Goal: Task Accomplishment & Management: Manage account settings

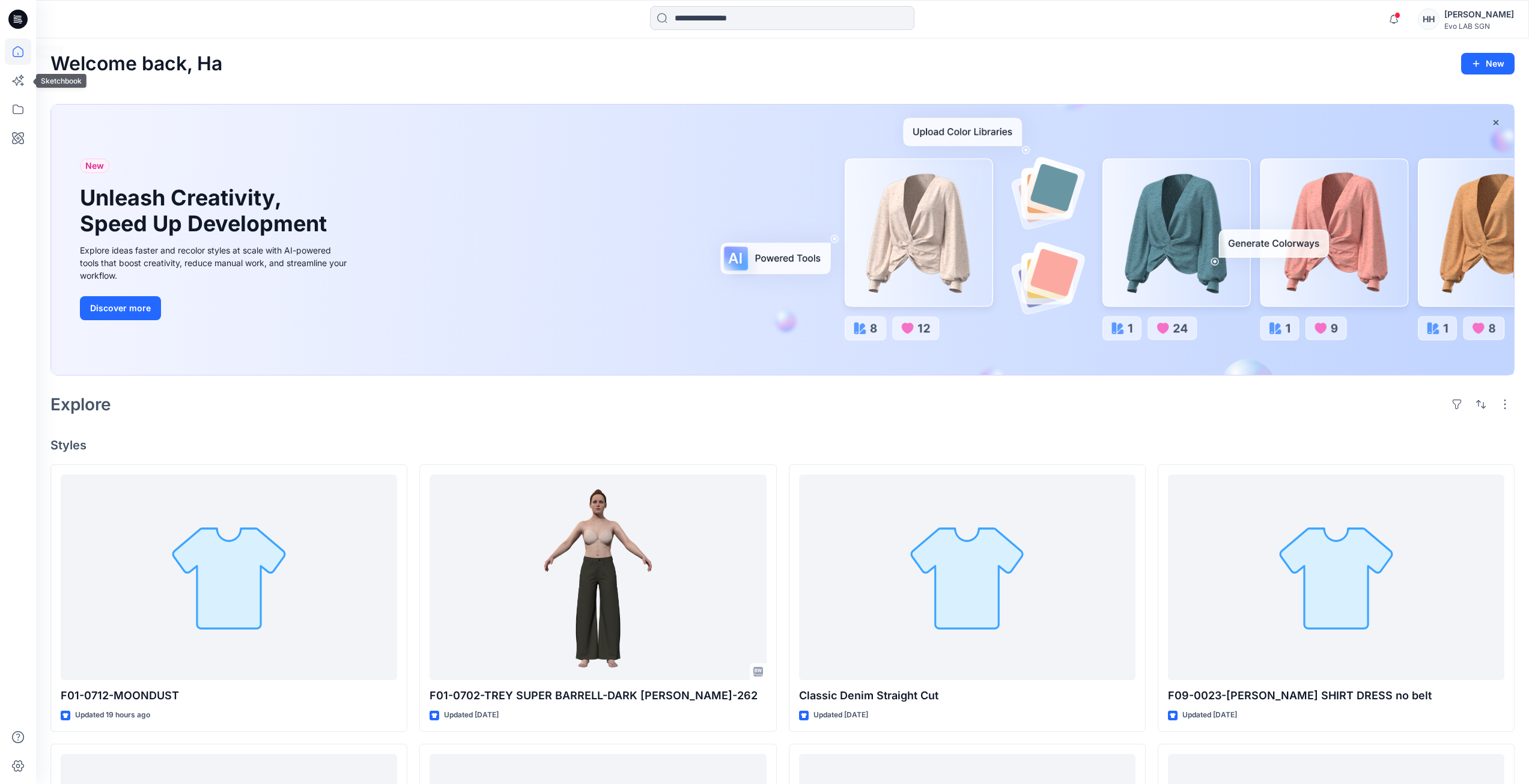
click at [17, 51] on icon at bounding box center [18, 52] width 27 height 27
click at [7, 107] on icon at bounding box center [18, 109] width 27 height 27
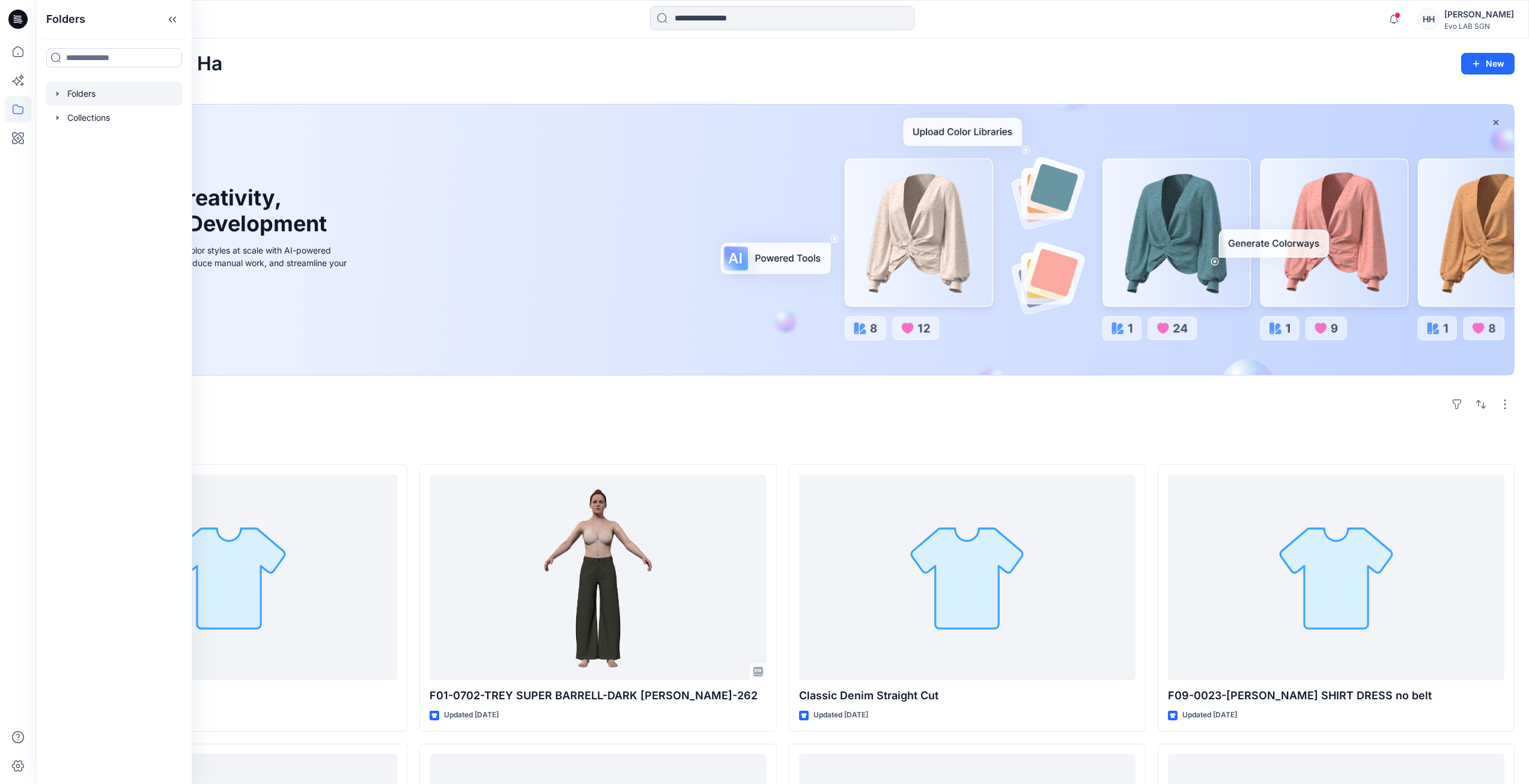
click at [110, 97] on div at bounding box center [114, 93] width 137 height 24
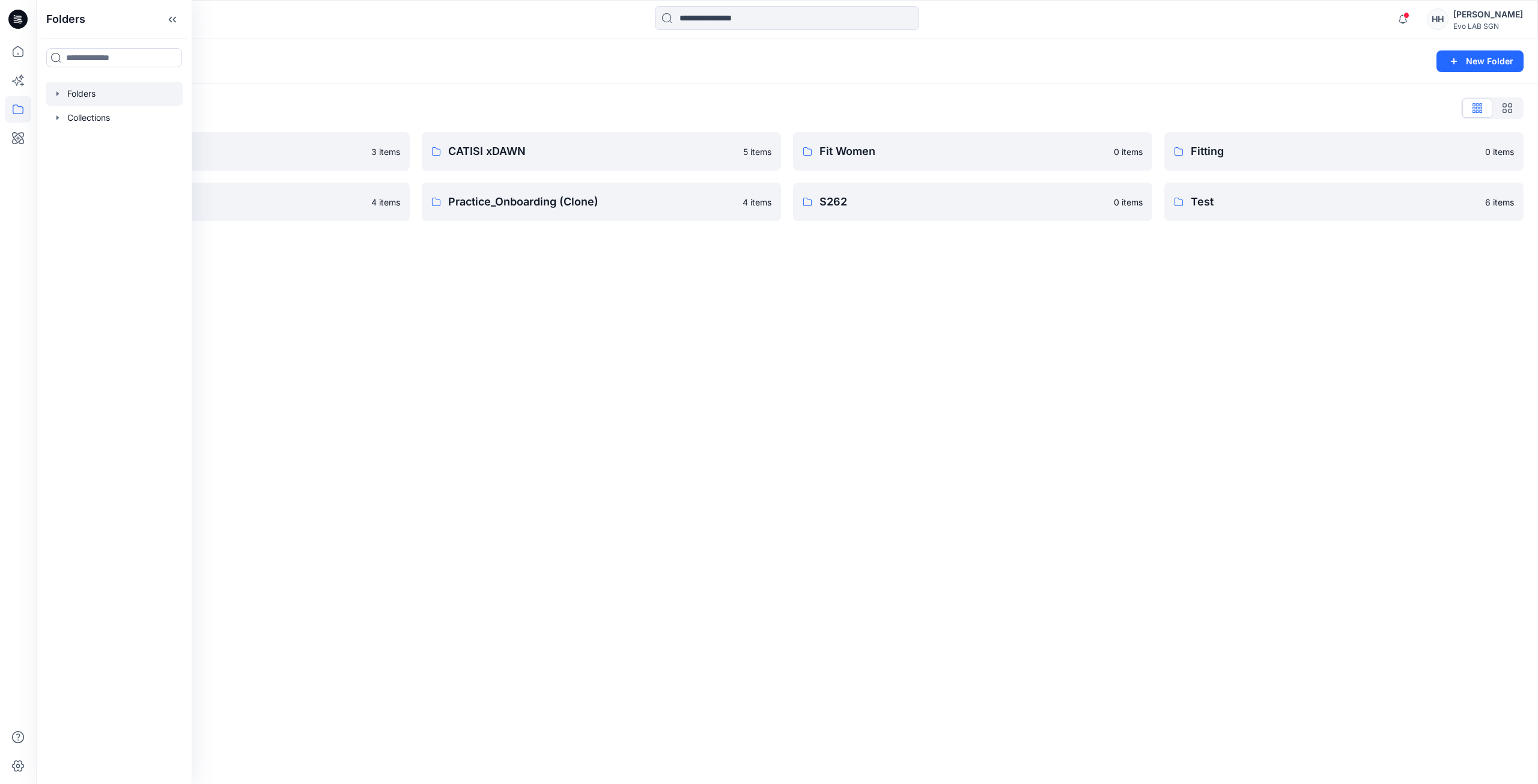
click at [1221, 289] on div "Folders New Folder Folders List 3D NEW SAMPLE 3 items Practice_Onboarding 4 ite…" at bounding box center [786, 411] width 1501 height 746
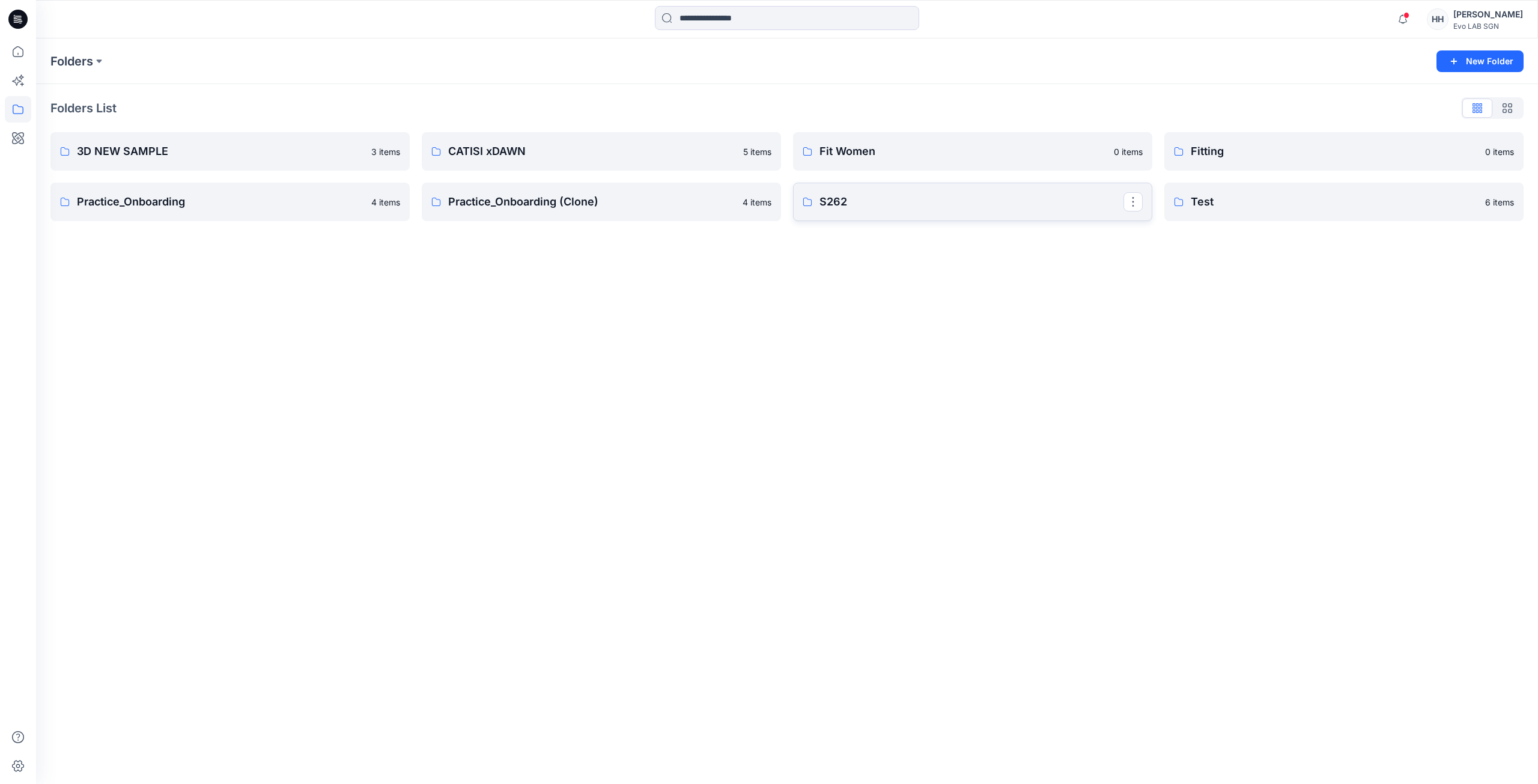
click at [1049, 202] on p "S262" at bounding box center [971, 202] width 304 height 17
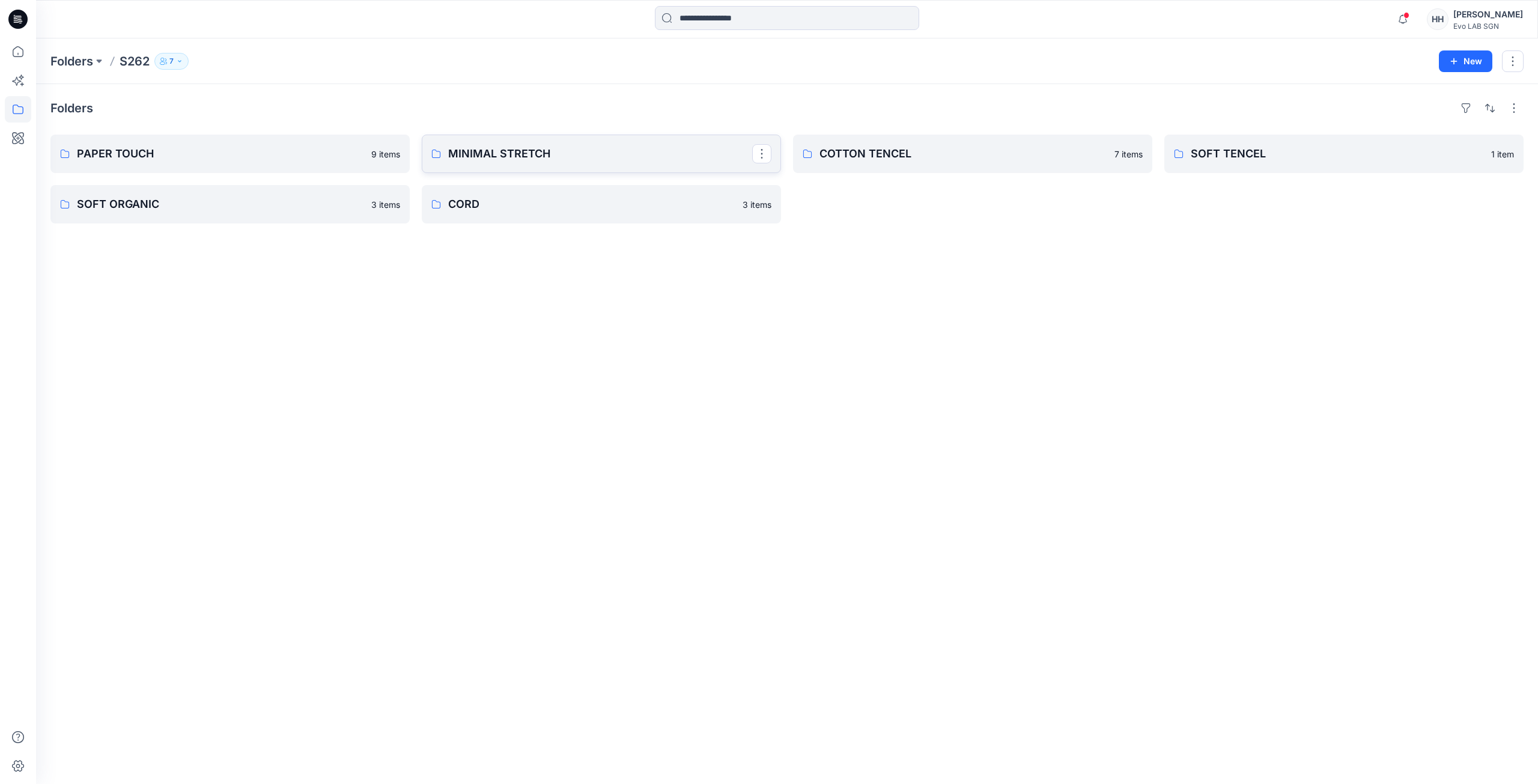
click at [637, 167] on link "MINIMAL STRETCH" at bounding box center [601, 153] width 359 height 38
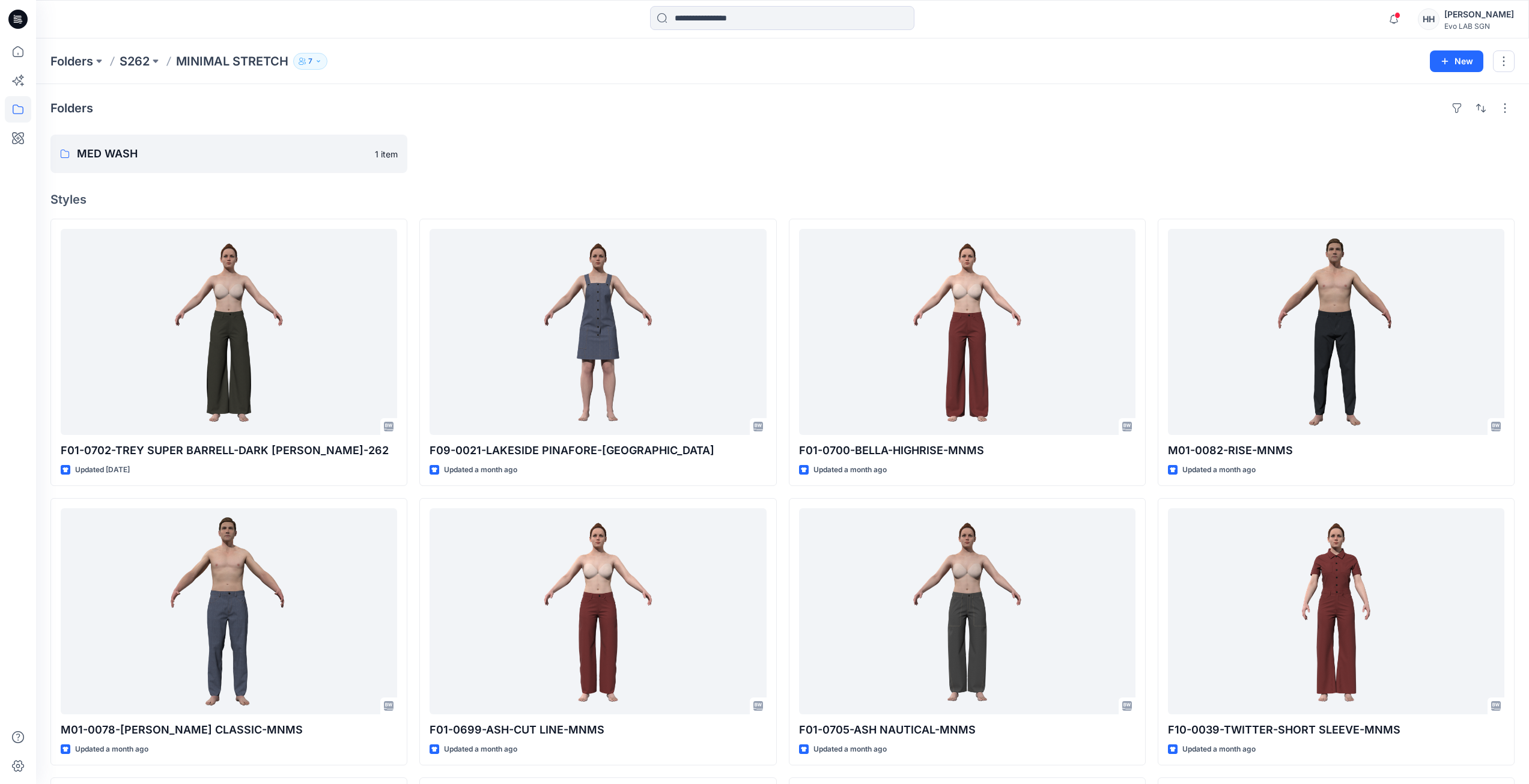
drag, startPoint x: 591, startPoint y: 134, endPoint x: 1381, endPoint y: 132, distance: 790.0
click at [1363, 137] on div at bounding box center [1336, 153] width 357 height 38
click at [1447, 63] on icon "button" at bounding box center [1445, 62] width 10 height 10
click at [1427, 115] on p "New Folder" at bounding box center [1421, 114] width 44 height 12
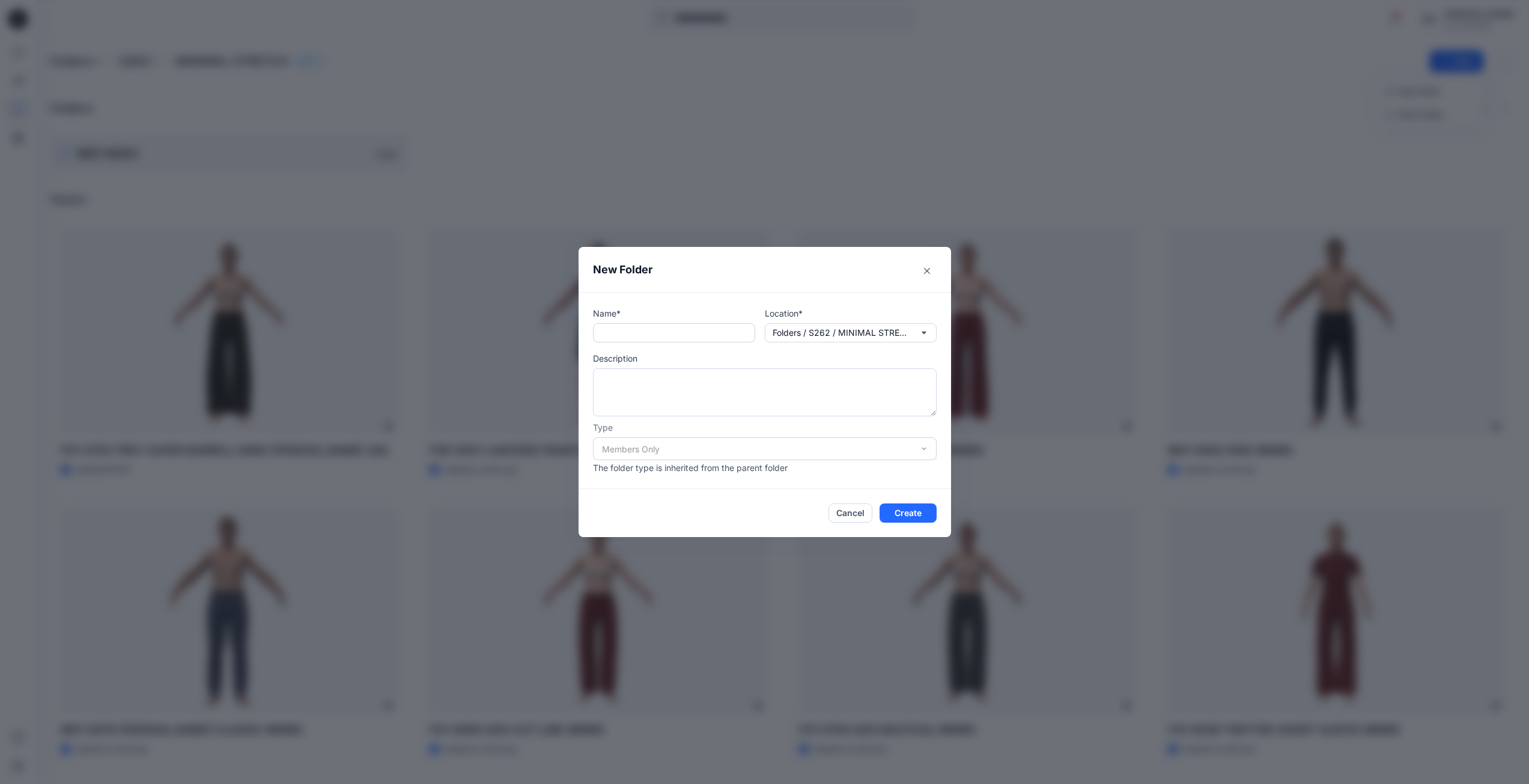
click at [676, 334] on input "text" at bounding box center [674, 332] width 162 height 19
type input "*****"
click at [916, 517] on button "Create" at bounding box center [907, 512] width 57 height 19
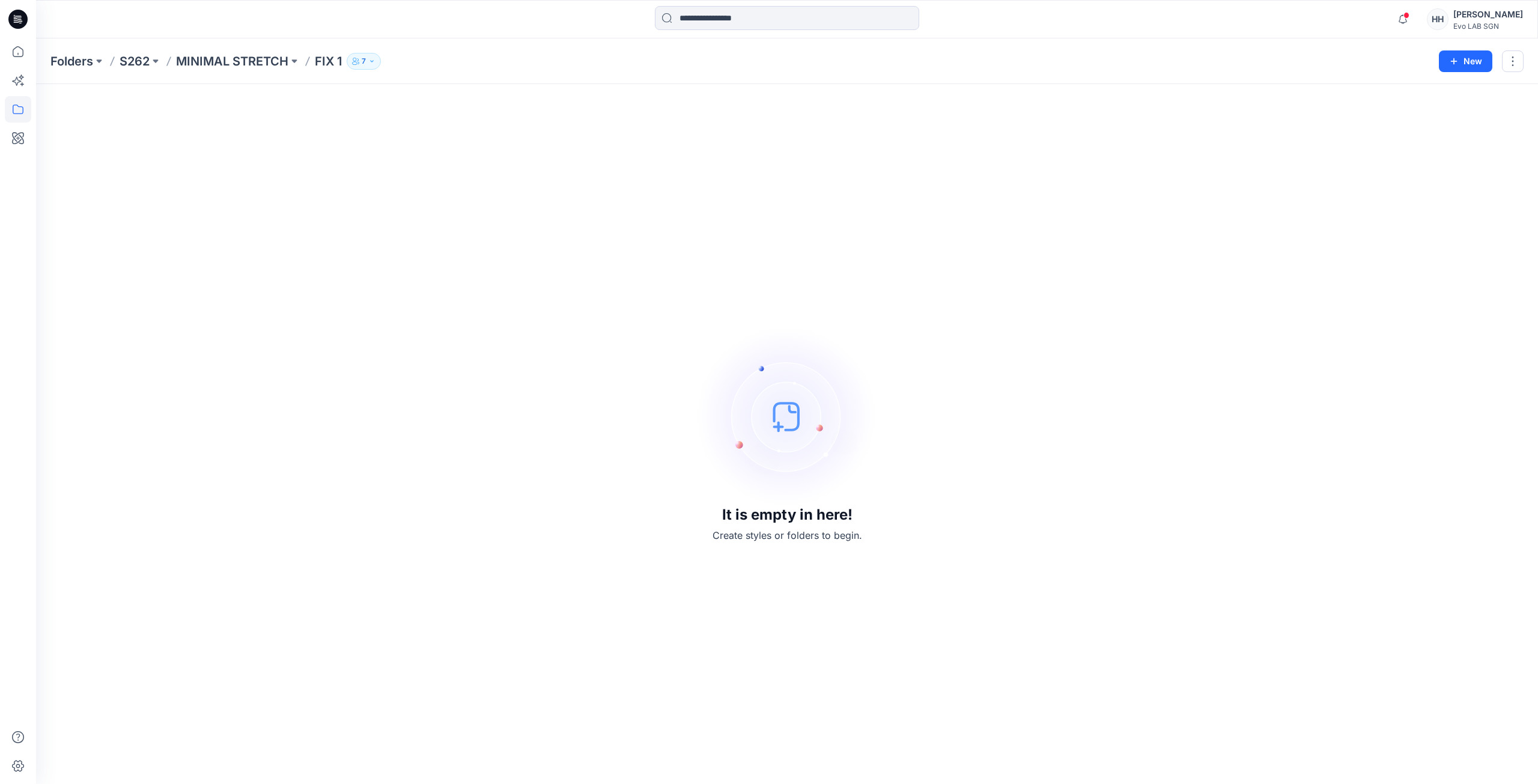
click at [516, 257] on div "It is empty in here! Create styles or folders to begin." at bounding box center [787, 433] width 1473 height 671
drag, startPoint x: 1070, startPoint y: 573, endPoint x: 976, endPoint y: 744, distance: 195.1
click at [1069, 573] on div "It is empty in here! Create styles or folders to begin." at bounding box center [787, 433] width 1473 height 671
